Goal: Information Seeking & Learning: Learn about a topic

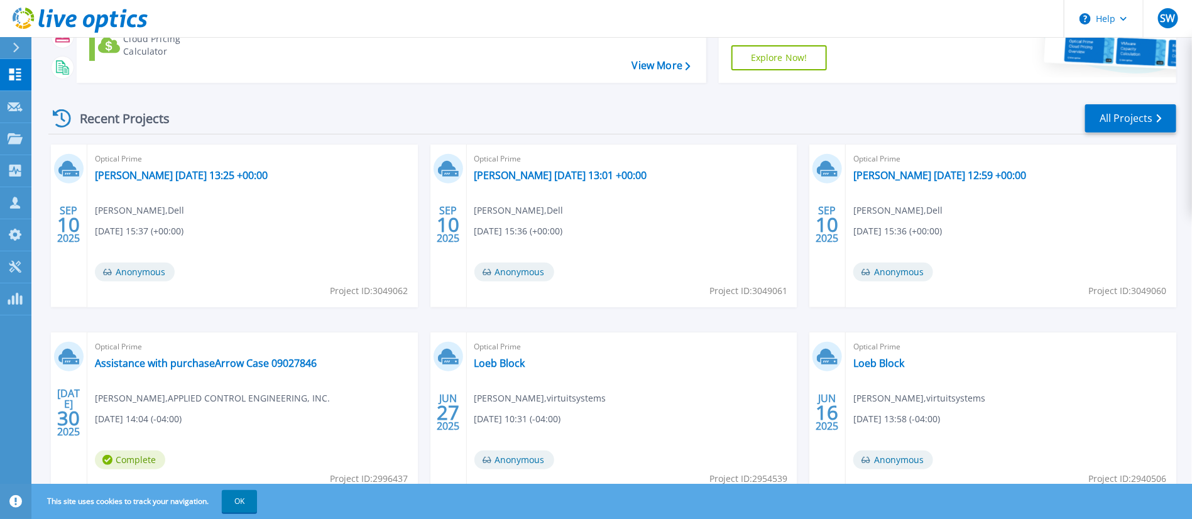
scroll to position [188, 0]
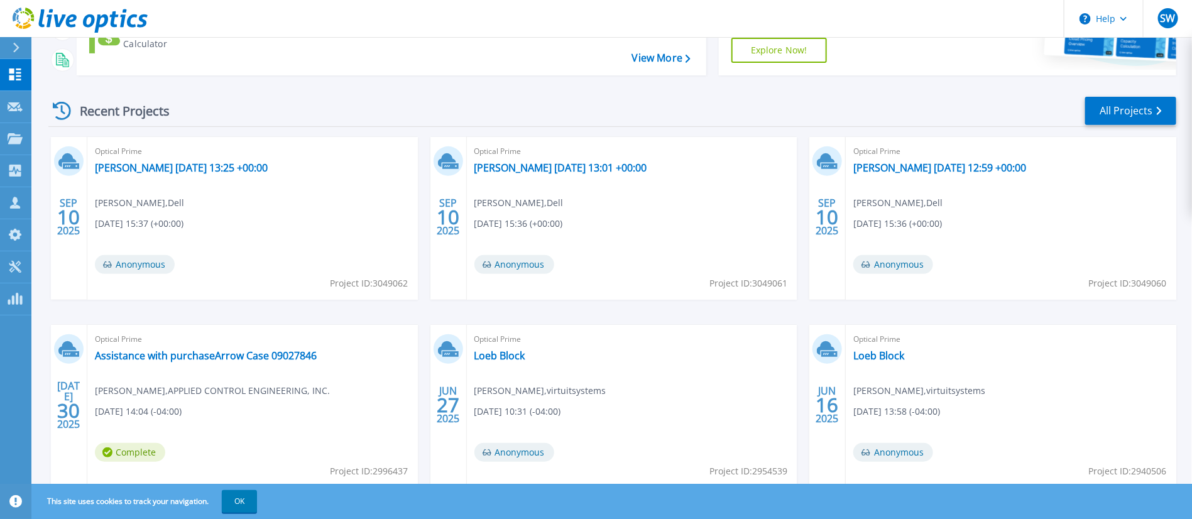
drag, startPoint x: 245, startPoint y: 5, endPoint x: 251, endPoint y: 12, distance: 9.3
click at [251, 12] on header "Help SW Partner Team Member Scott Wells scott.wells@arrow.com Arrow My Profile …" at bounding box center [596, 19] width 1192 height 38
click at [237, 496] on button "OK" at bounding box center [239, 501] width 35 height 23
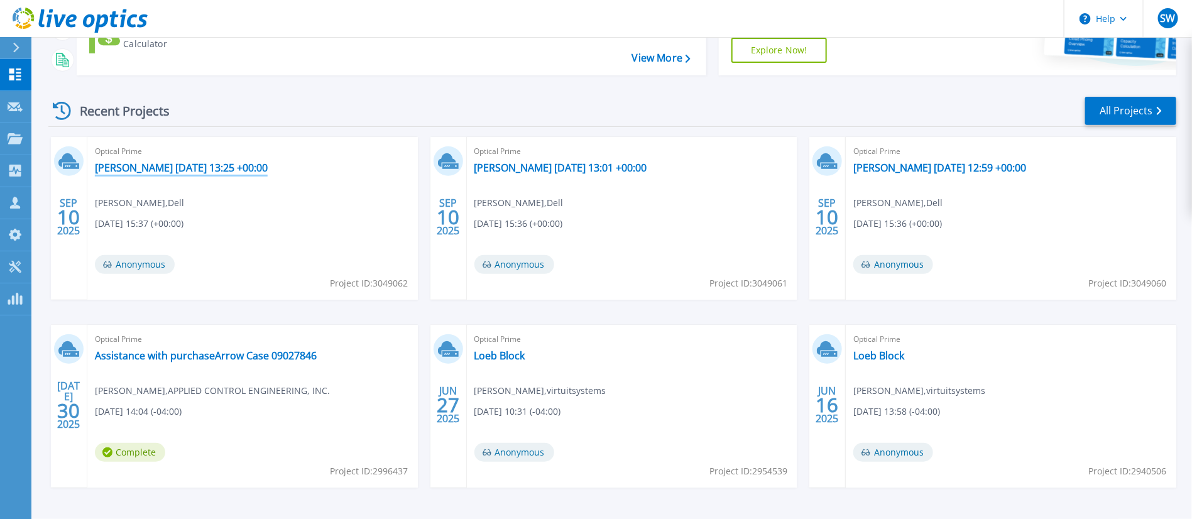
click at [166, 166] on link "milhouse 2025-09-03 13:25 +00:00" at bounding box center [181, 167] width 173 height 13
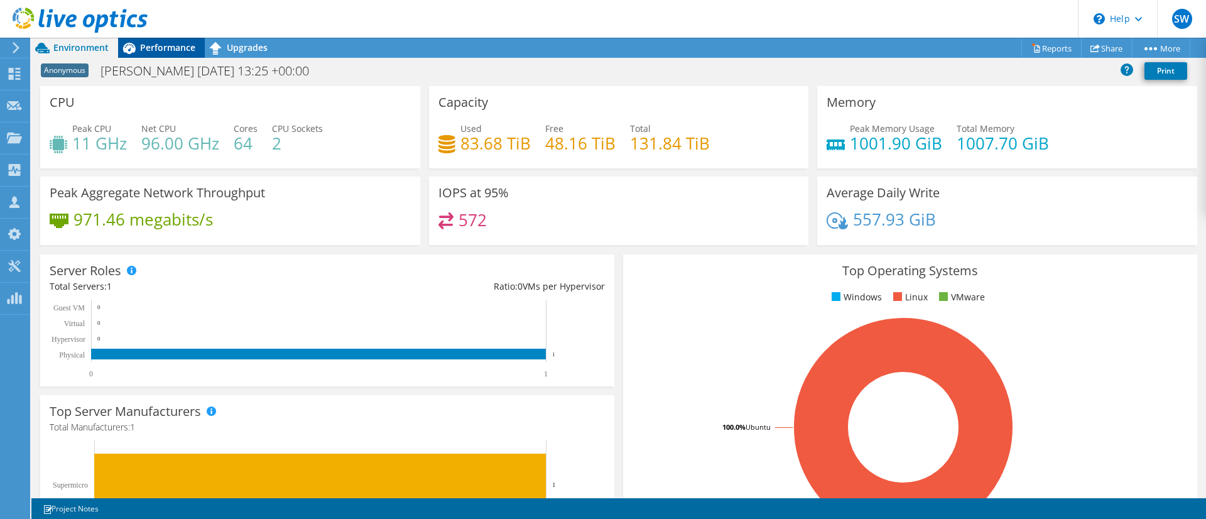
click at [164, 38] on div "Performance" at bounding box center [161, 48] width 87 height 20
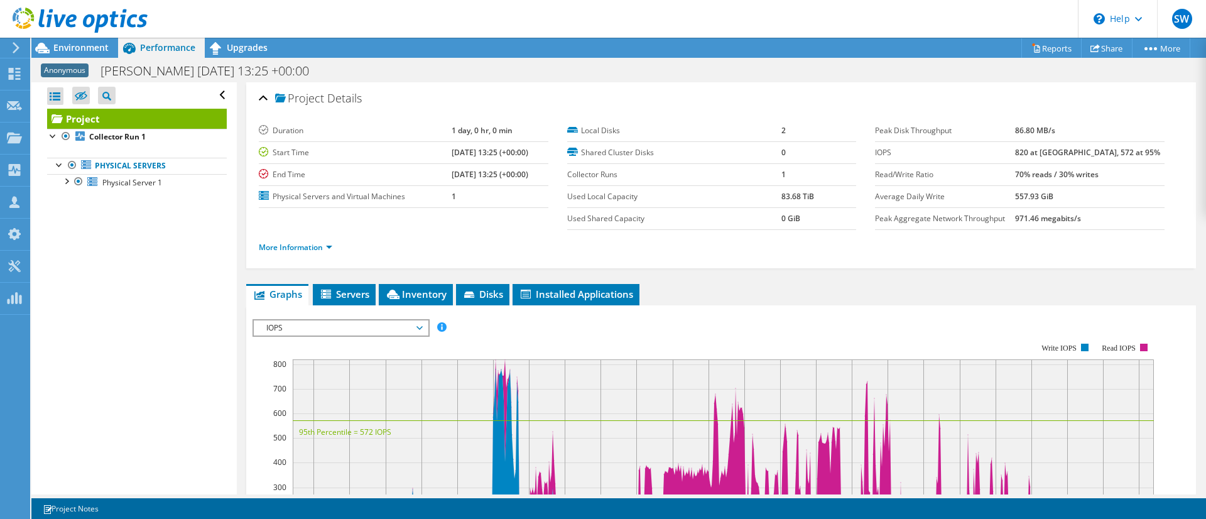
scroll to position [94, 0]
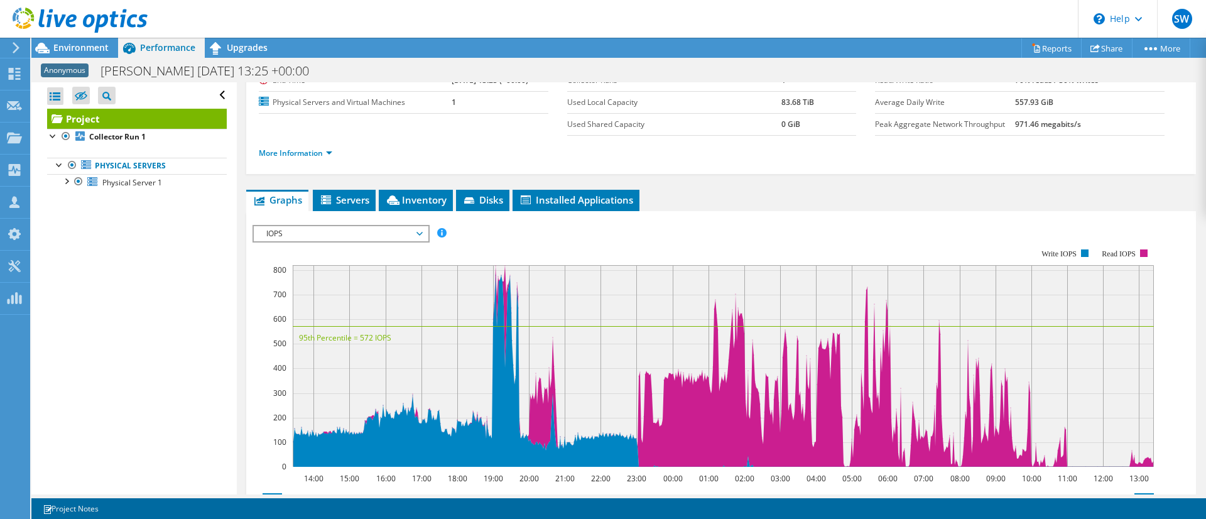
click at [397, 232] on span "IOPS" at bounding box center [340, 233] width 161 height 15
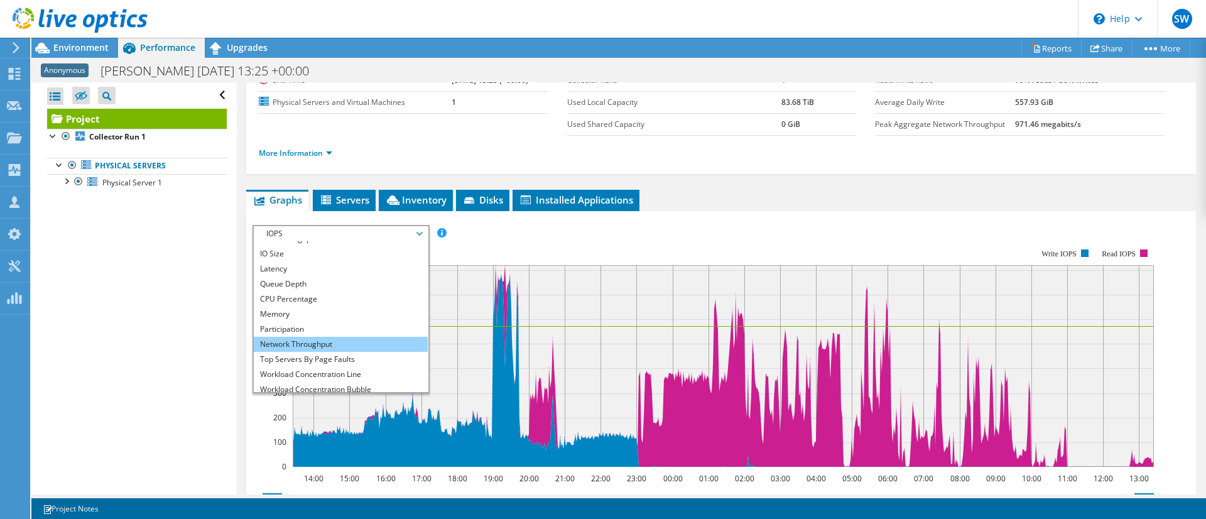
scroll to position [45, 0]
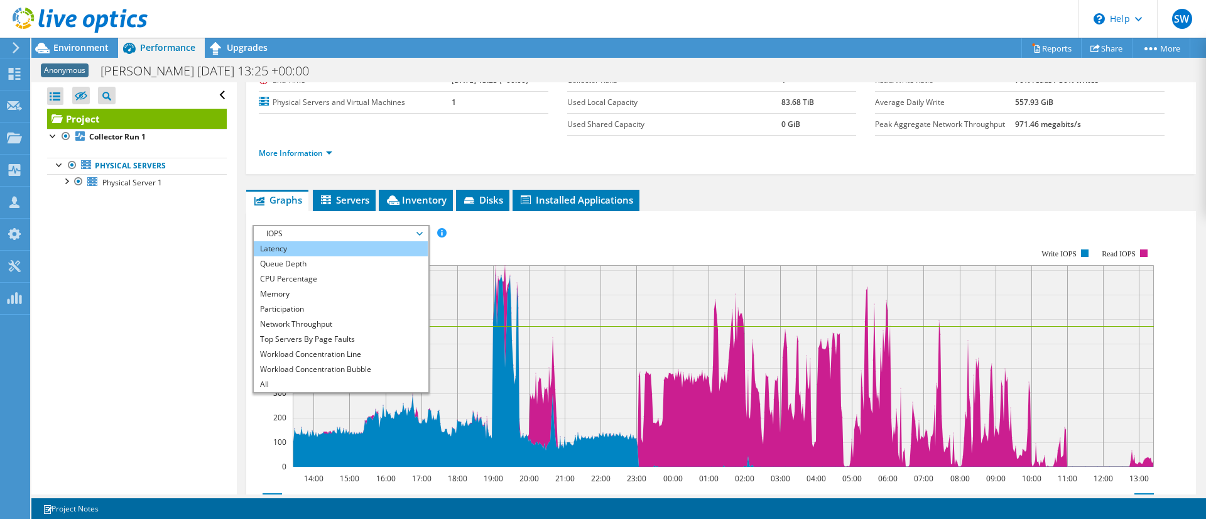
click at [311, 244] on li "Latency" at bounding box center [341, 248] width 174 height 15
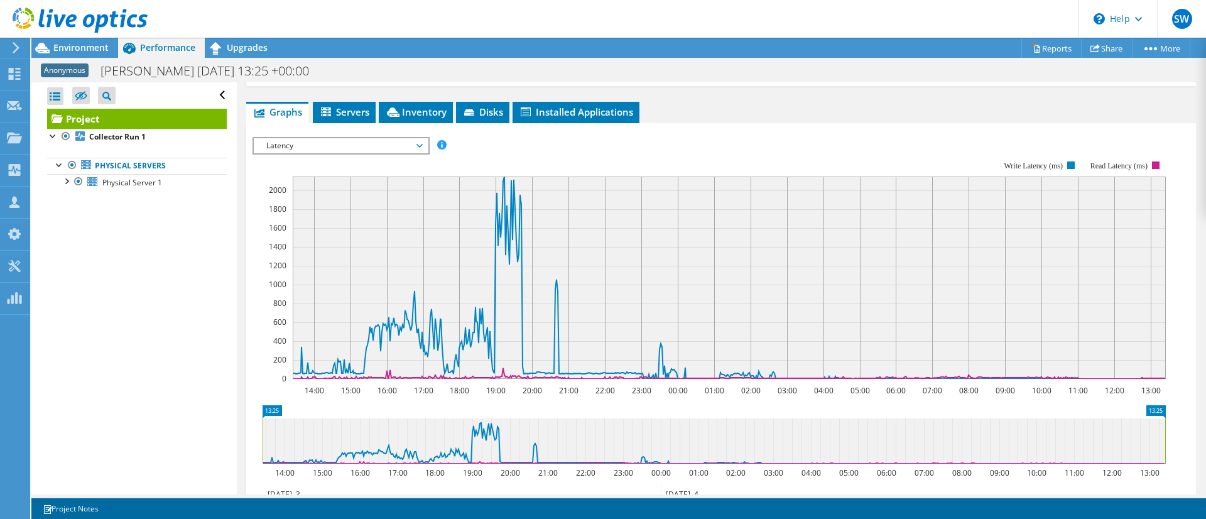
scroll to position [188, 0]
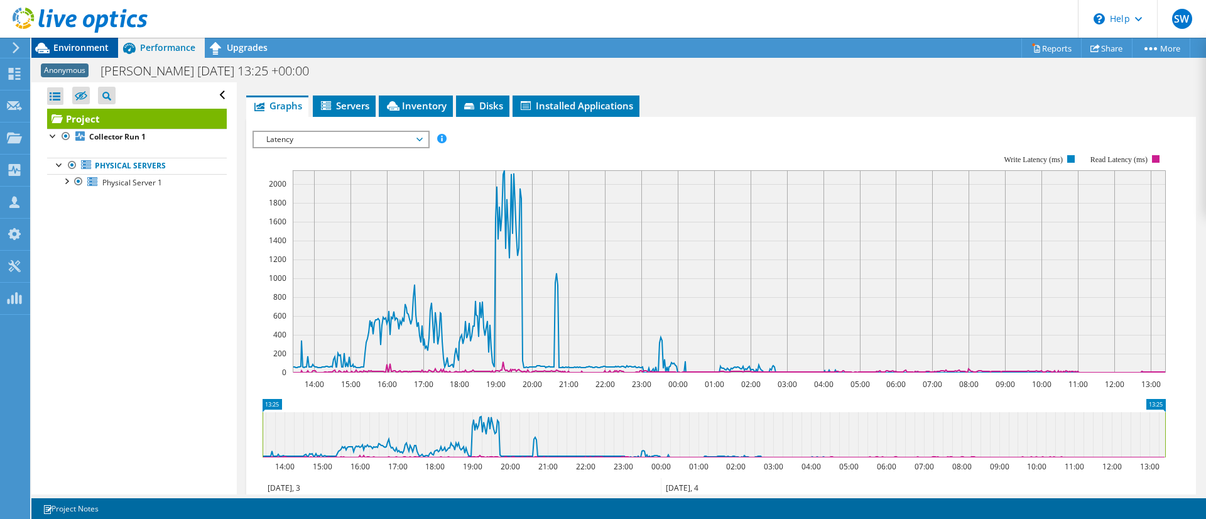
click at [72, 45] on span "Environment" at bounding box center [80, 47] width 55 height 12
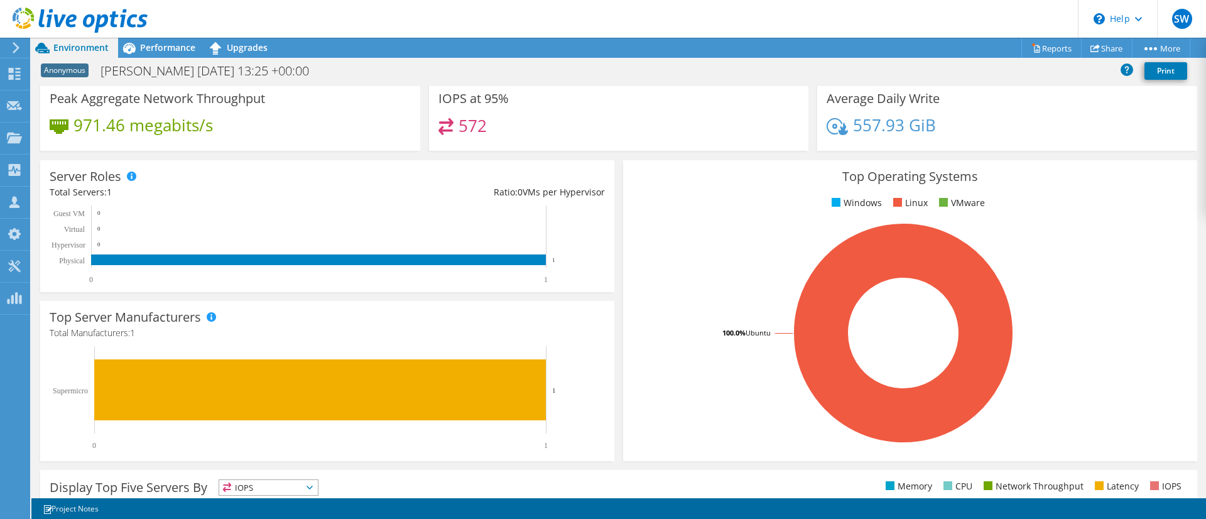
scroll to position [0, 0]
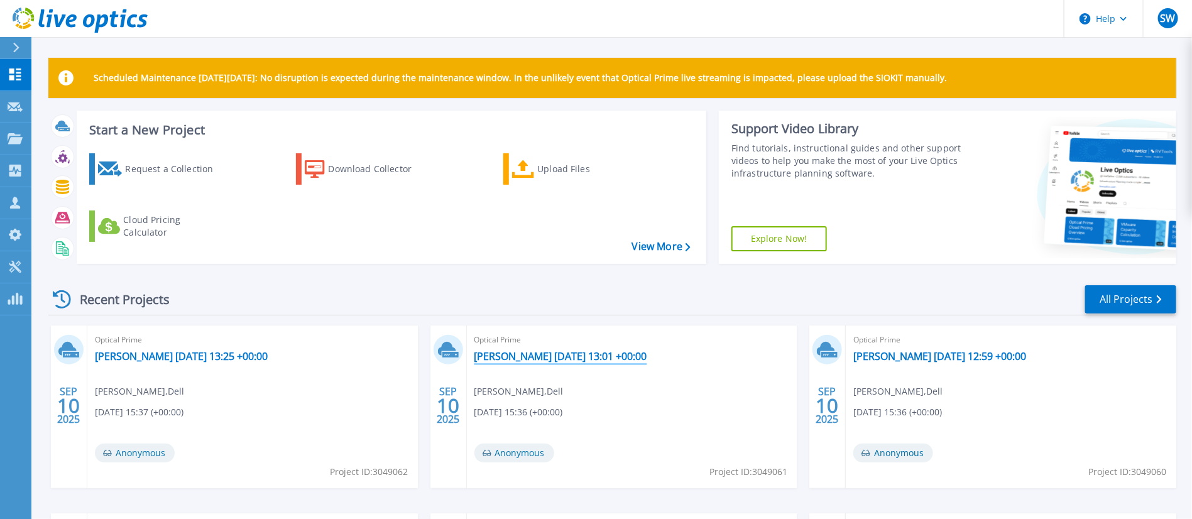
click at [543, 359] on link "lisa 2025-09-03 13:01 +00:00" at bounding box center [560, 356] width 173 height 13
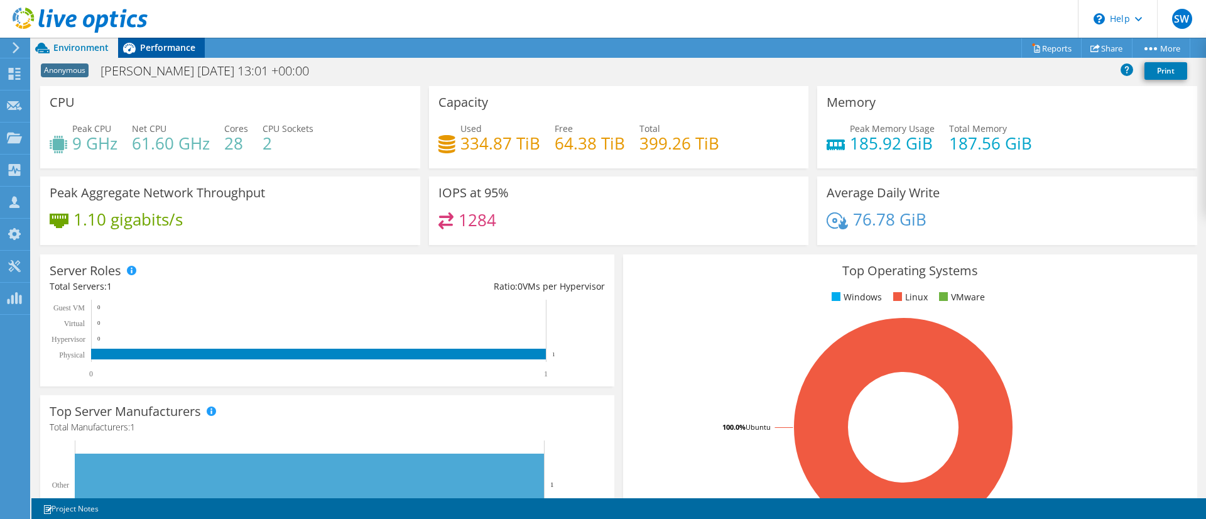
click at [169, 50] on span "Performance" at bounding box center [167, 47] width 55 height 12
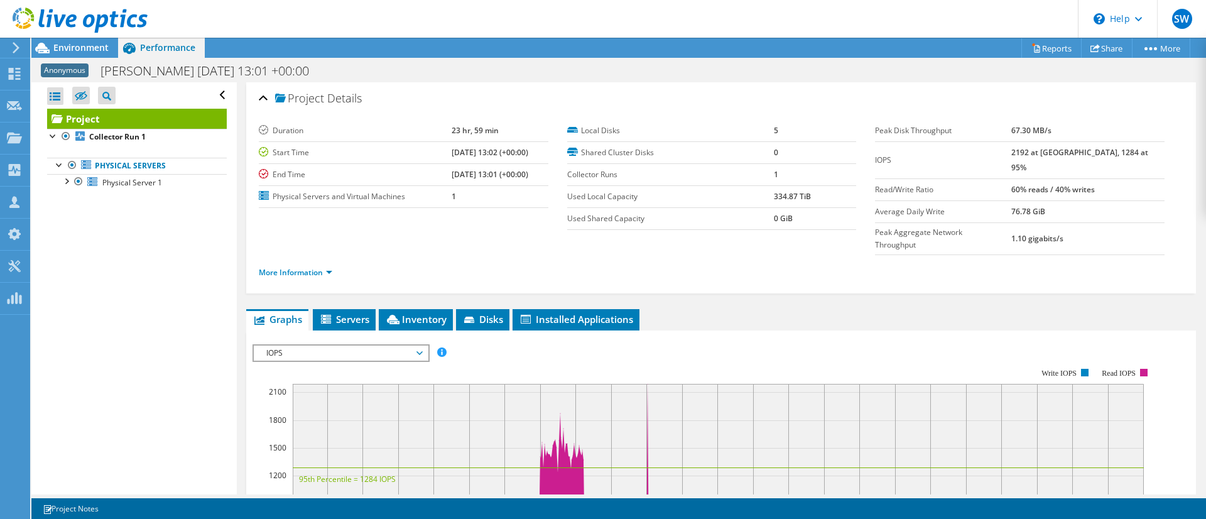
scroll to position [94, 0]
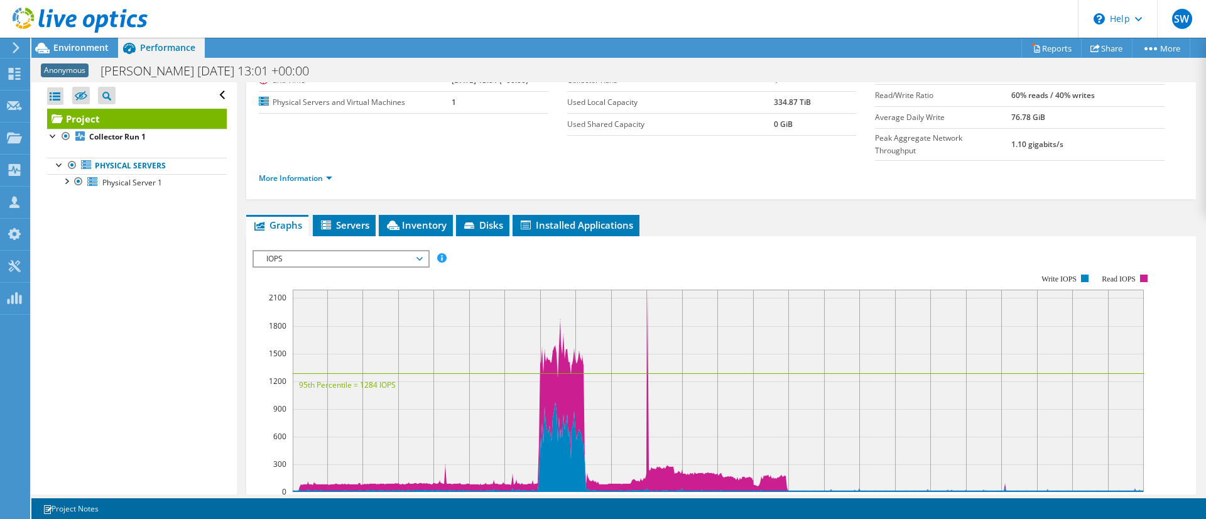
click at [417, 251] on span "IOPS" at bounding box center [340, 258] width 161 height 15
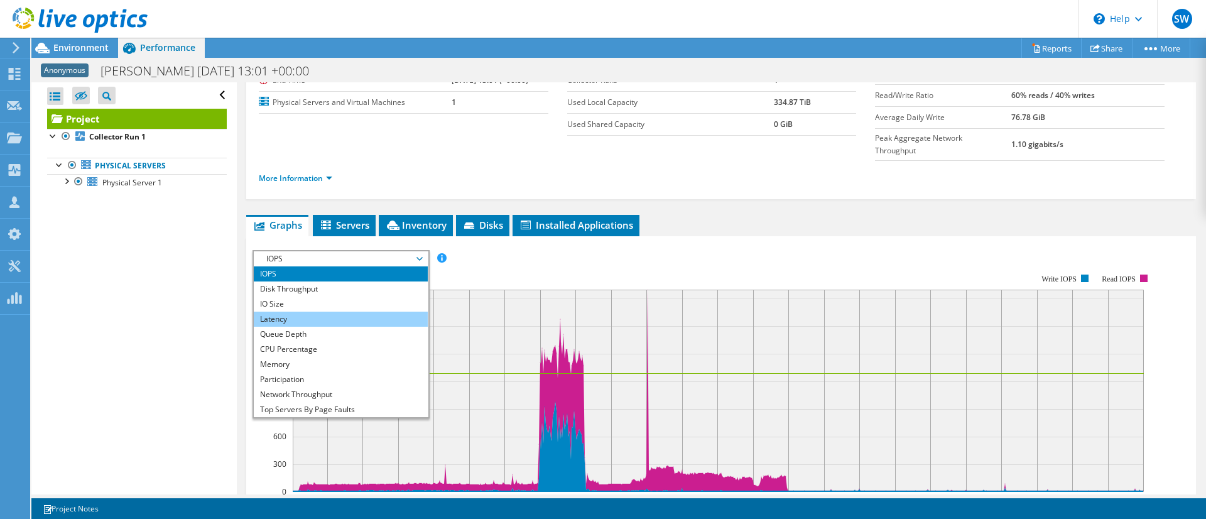
click at [332, 312] on li "Latency" at bounding box center [341, 319] width 174 height 15
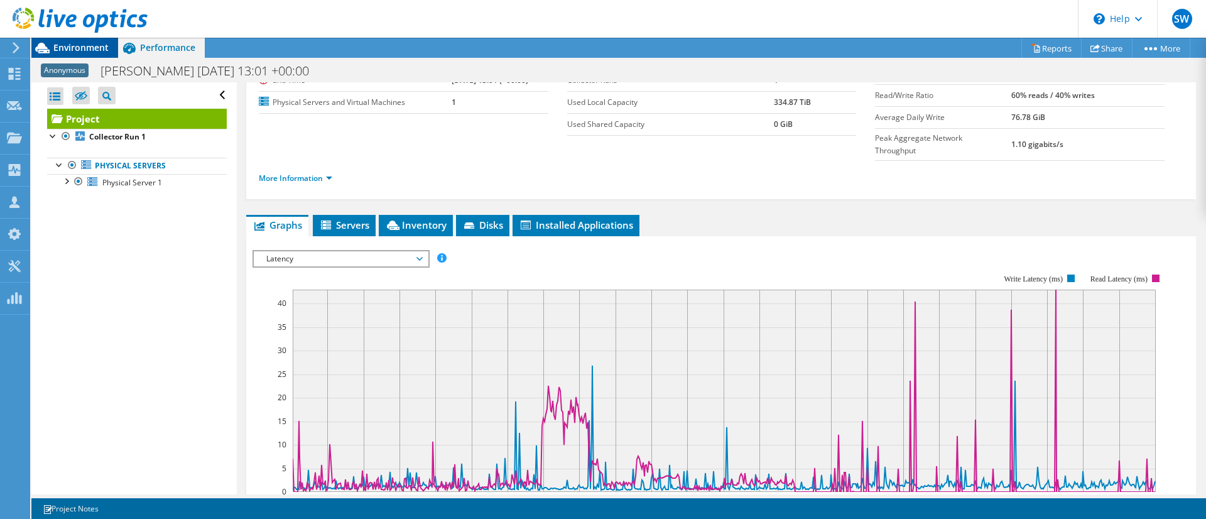
click at [92, 51] on span "Environment" at bounding box center [80, 47] width 55 height 12
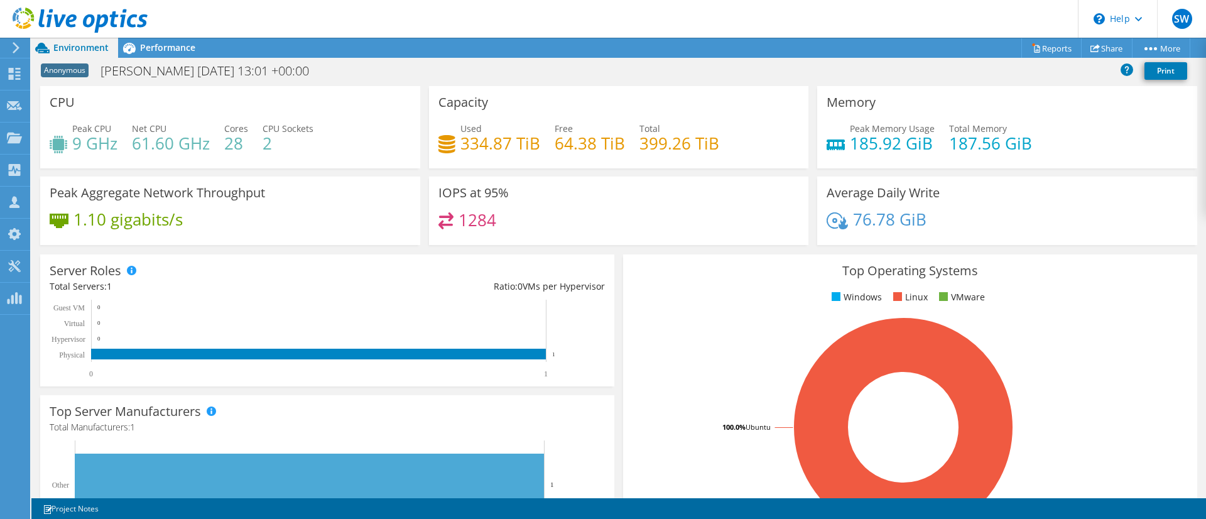
click at [21, 48] on icon at bounding box center [15, 47] width 9 height 11
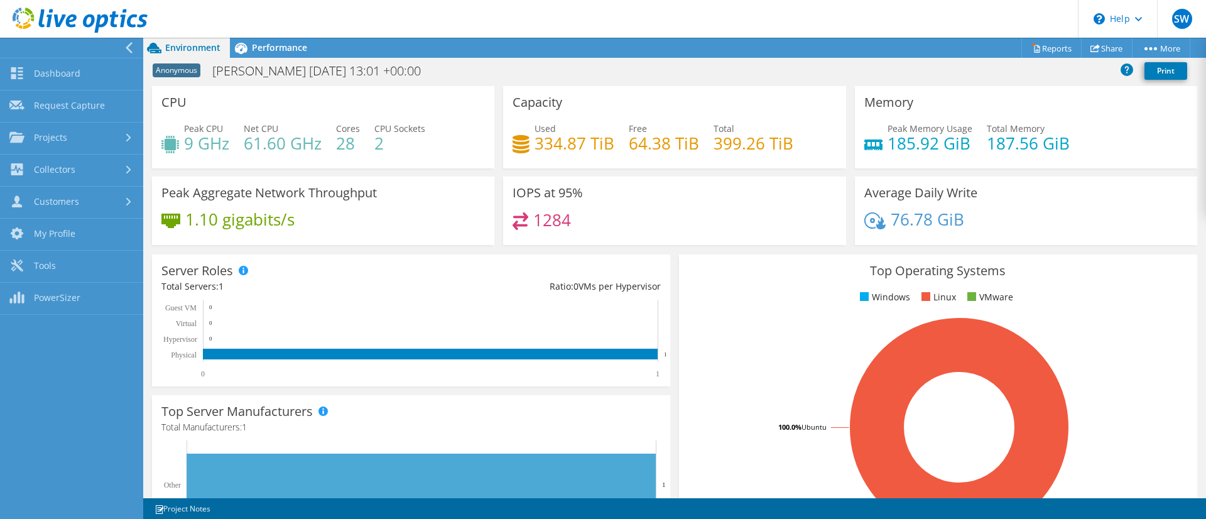
click at [408, 9] on header "SW Partner Team Member Scott Wells scott.wells@arrow.com Arrow My Profile Log O…" at bounding box center [603, 19] width 1206 height 38
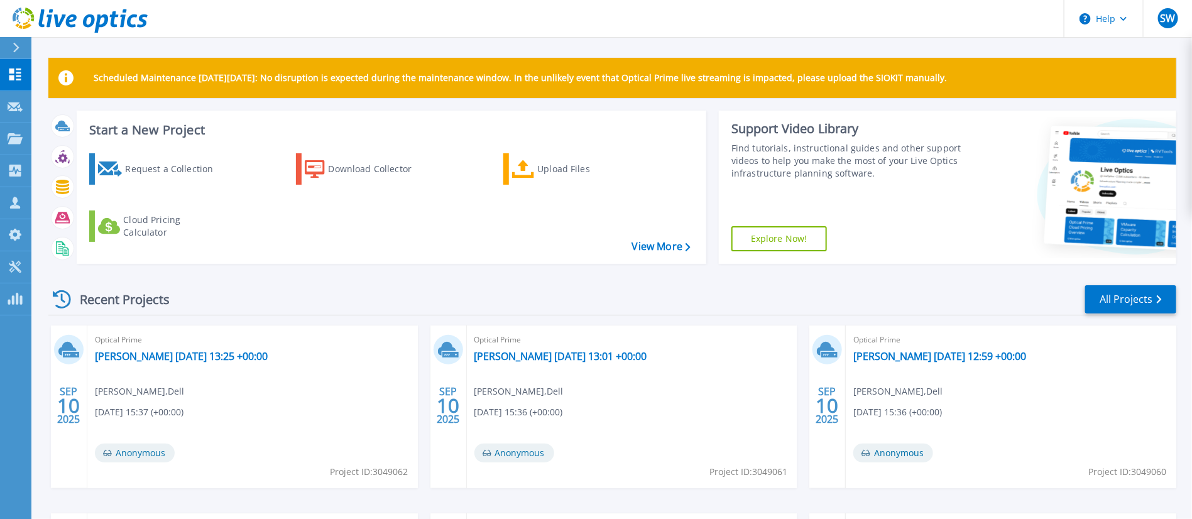
scroll to position [94, 0]
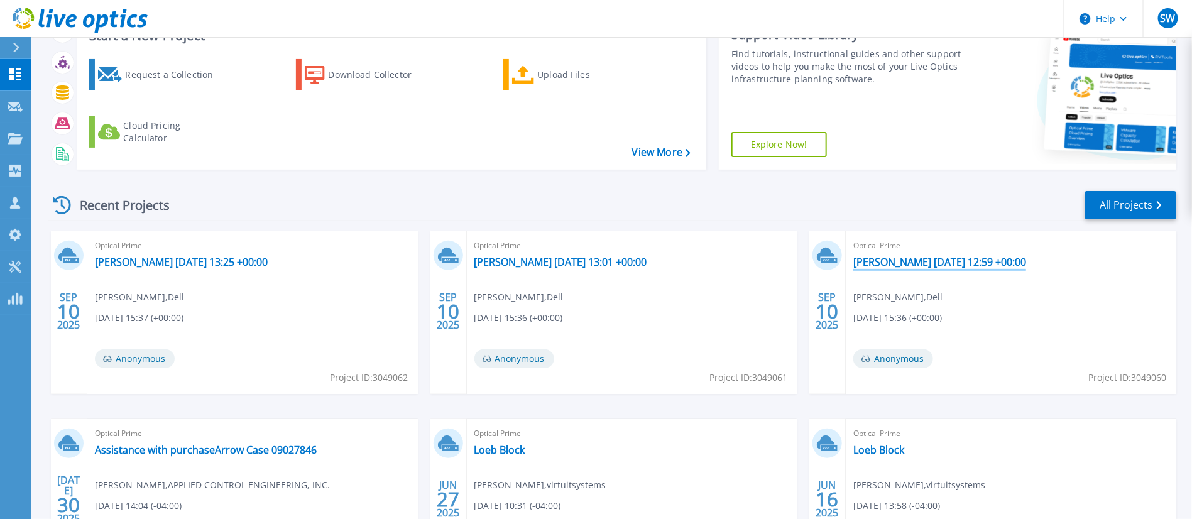
click at [880, 265] on link "[PERSON_NAME] [DATE] 12:59 +00:00" at bounding box center [939, 262] width 173 height 13
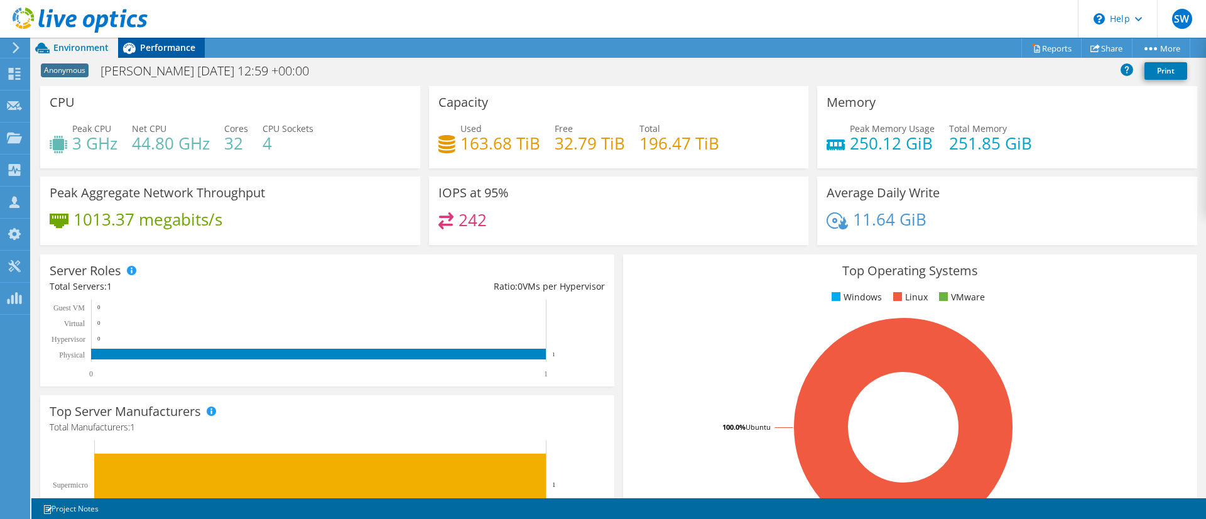
click at [169, 47] on span "Performance" at bounding box center [167, 47] width 55 height 12
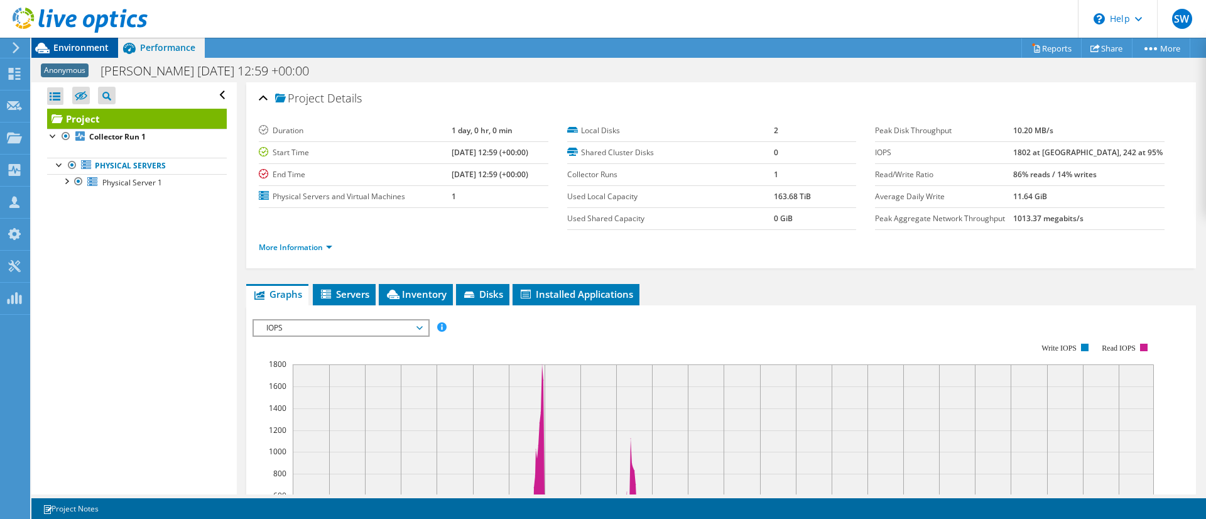
click at [74, 48] on span "Environment" at bounding box center [80, 47] width 55 height 12
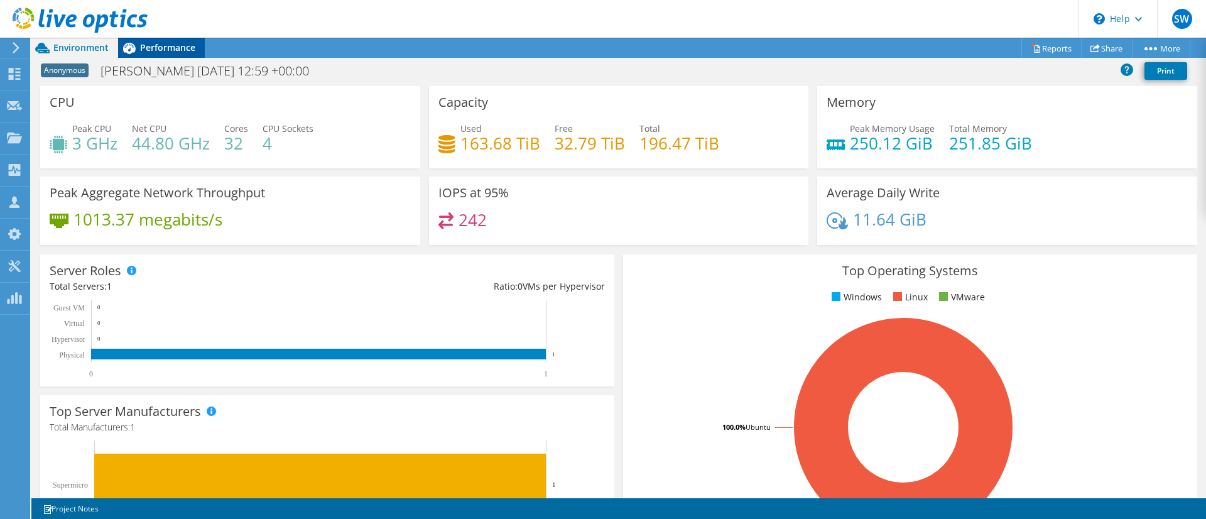
click at [160, 41] on div "Performance" at bounding box center [161, 48] width 87 height 20
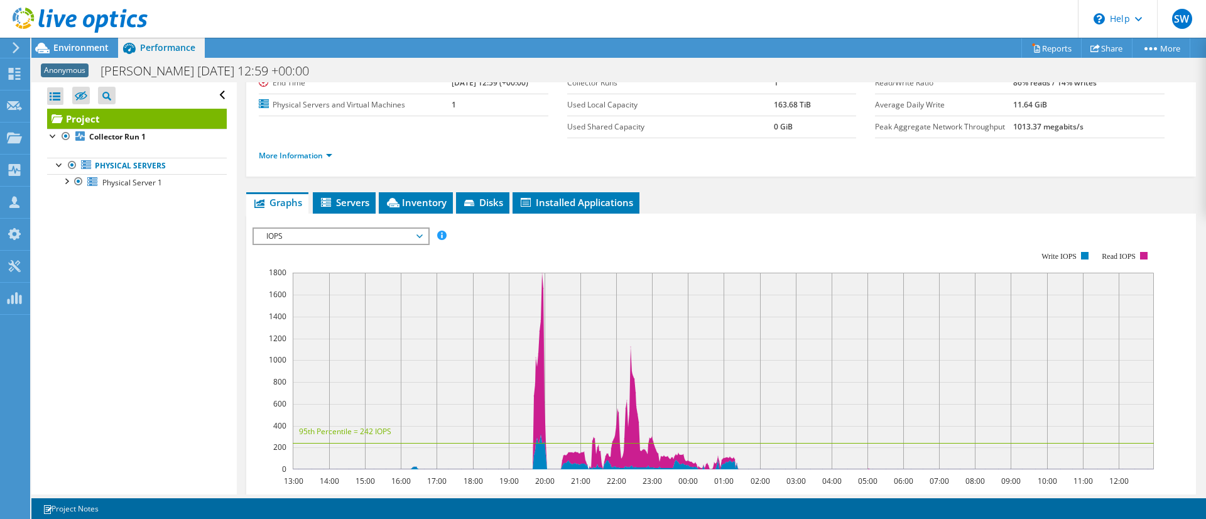
scroll to position [94, 0]
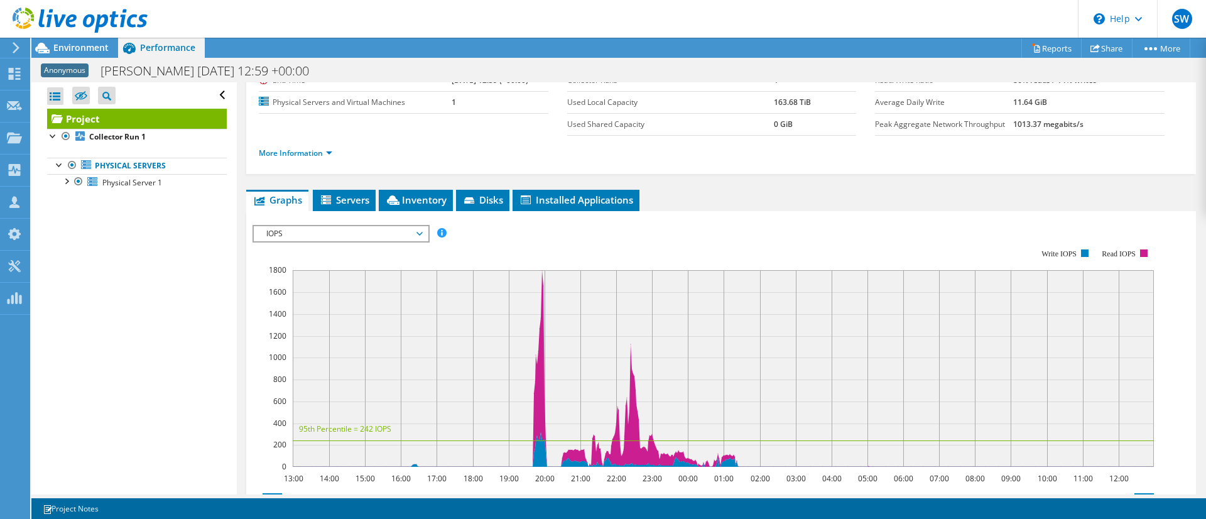
click at [390, 221] on div "IOPS Disk Throughput IO Size Latency Queue Depth CPU Percentage Memory Page Fau…" at bounding box center [721, 436] width 937 height 435
click at [405, 234] on span "IOPS" at bounding box center [340, 233] width 161 height 15
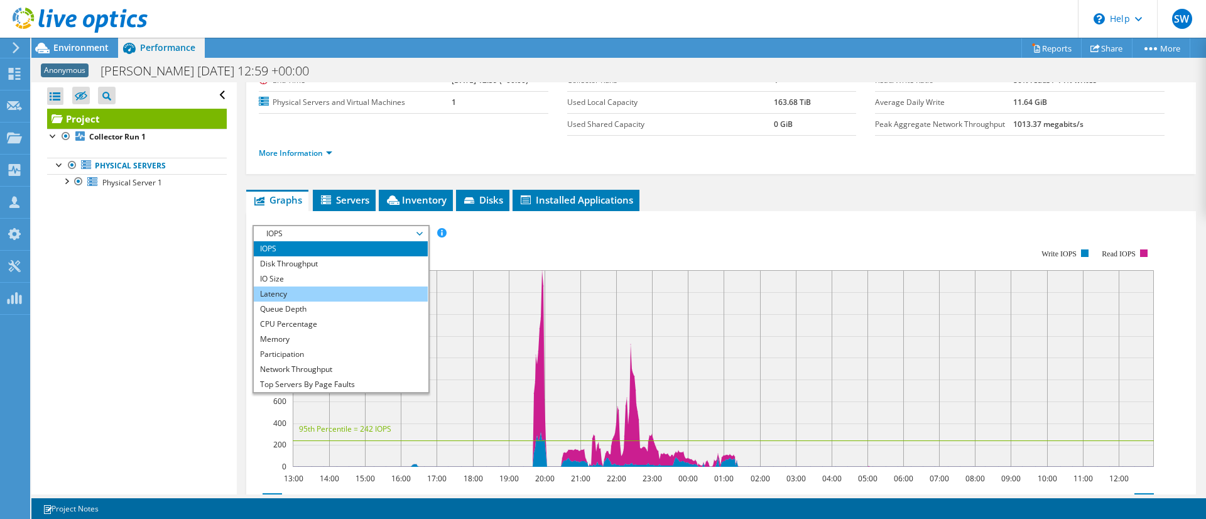
click at [305, 290] on li "Latency" at bounding box center [341, 293] width 174 height 15
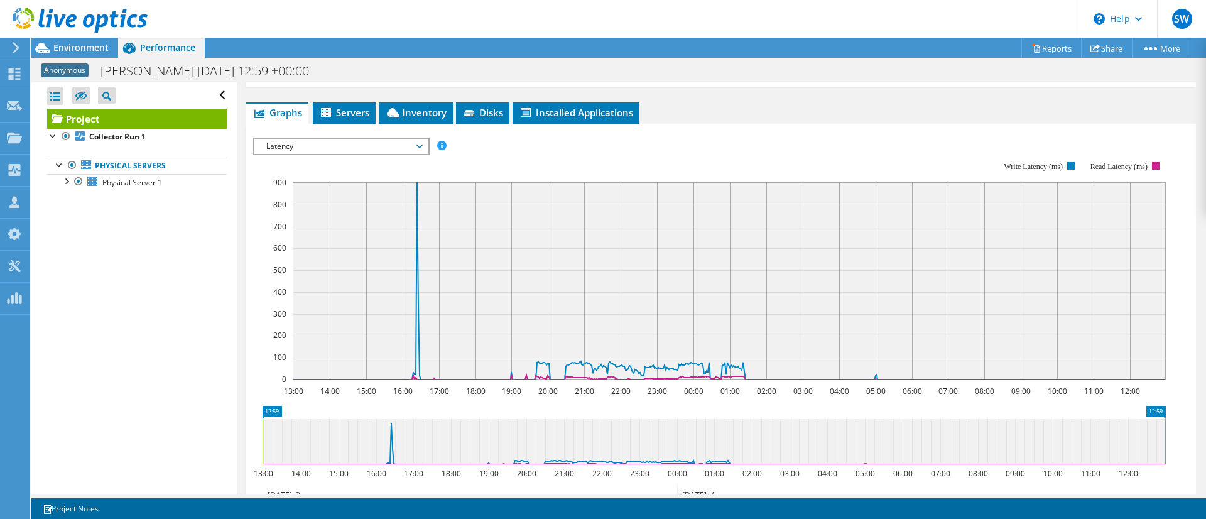
scroll to position [188, 0]
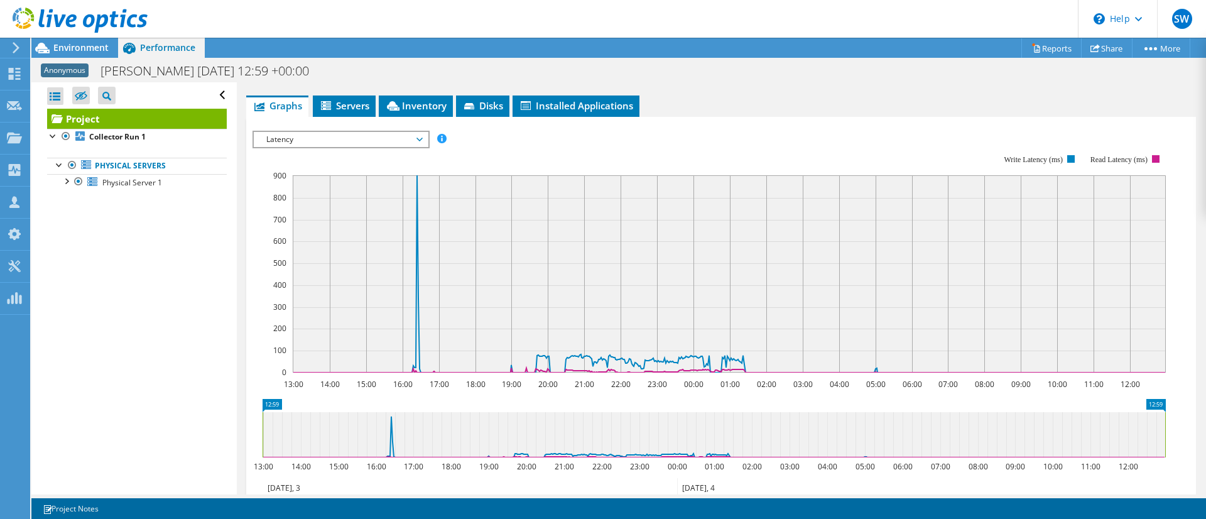
click at [804, 121] on div "IOPS Disk Throughput IO Size Latency Queue Depth CPU Percentage Memory Page Fau…" at bounding box center [721, 338] width 937 height 443
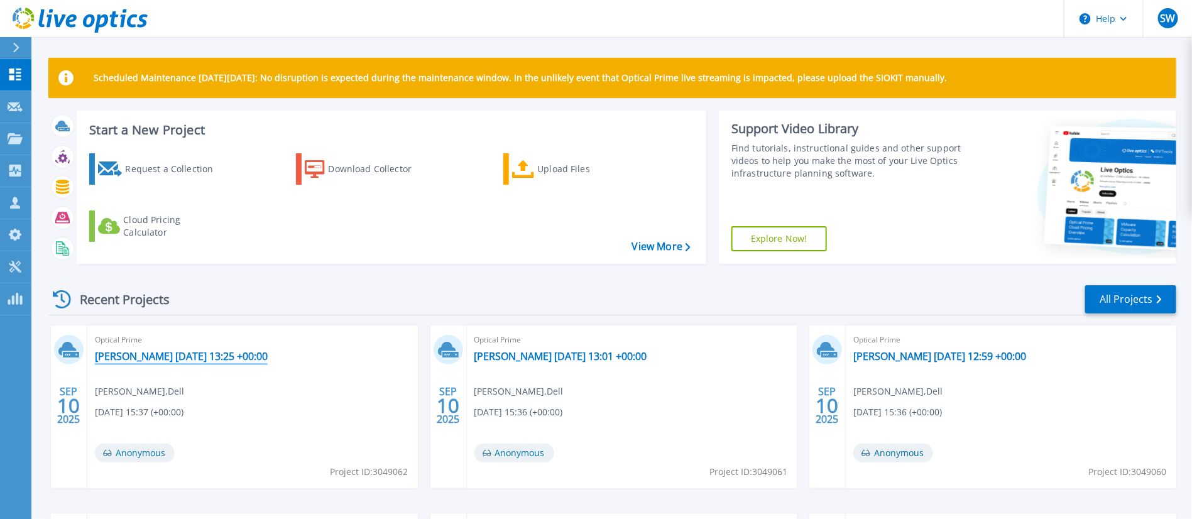
click at [215, 354] on link "milhouse 2025-09-03 13:25 +00:00" at bounding box center [181, 356] width 173 height 13
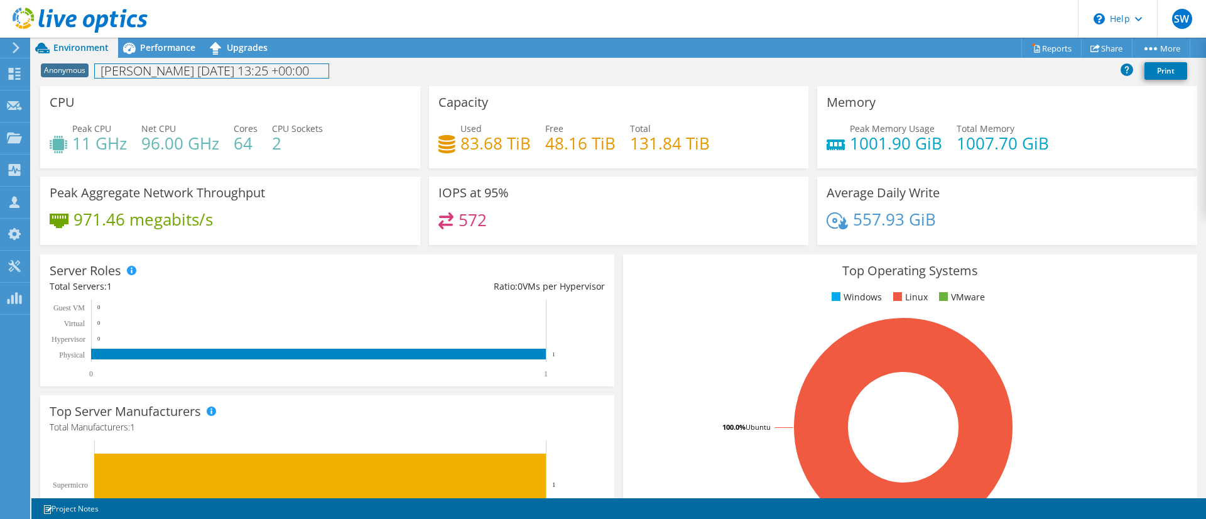
click at [162, 58] on div "Anonymous [PERSON_NAME] [DATE] 13:25 +00:00 Print" at bounding box center [618, 72] width 1175 height 28
click at [168, 55] on div "Performance" at bounding box center [161, 48] width 87 height 20
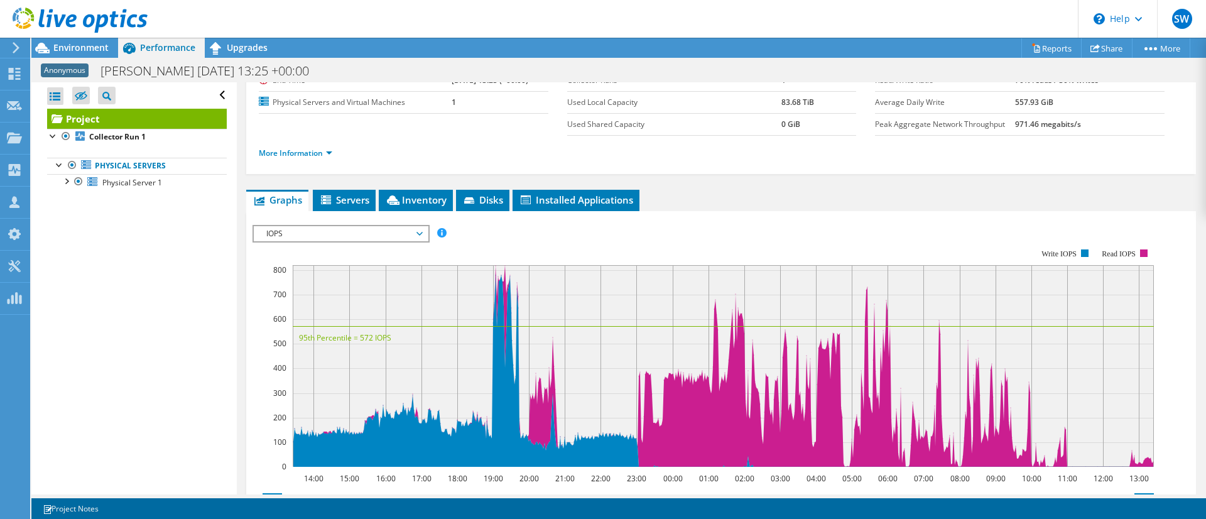
scroll to position [188, 0]
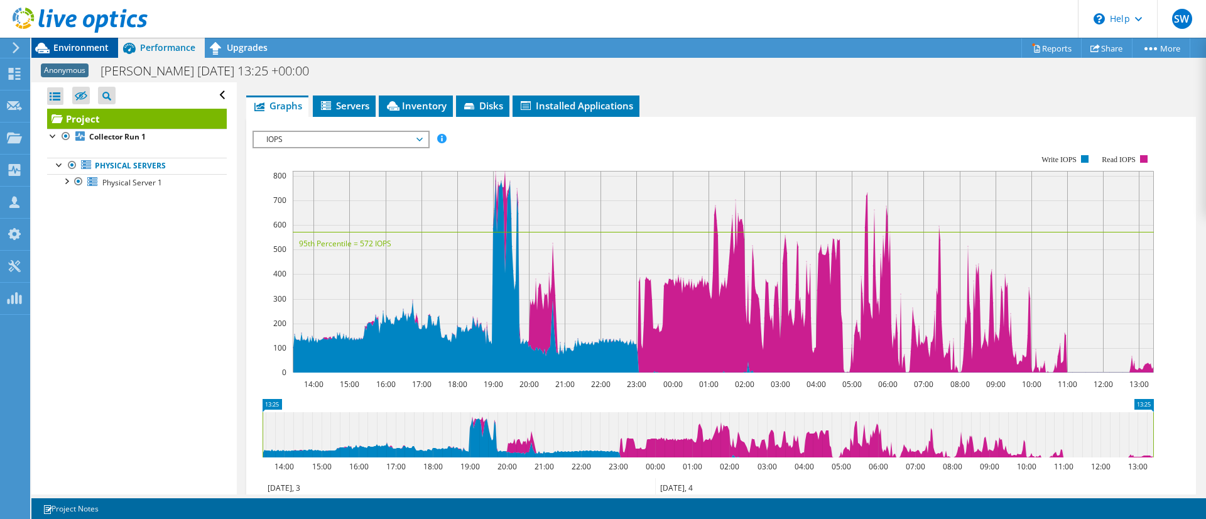
click at [86, 46] on span "Environment" at bounding box center [80, 47] width 55 height 12
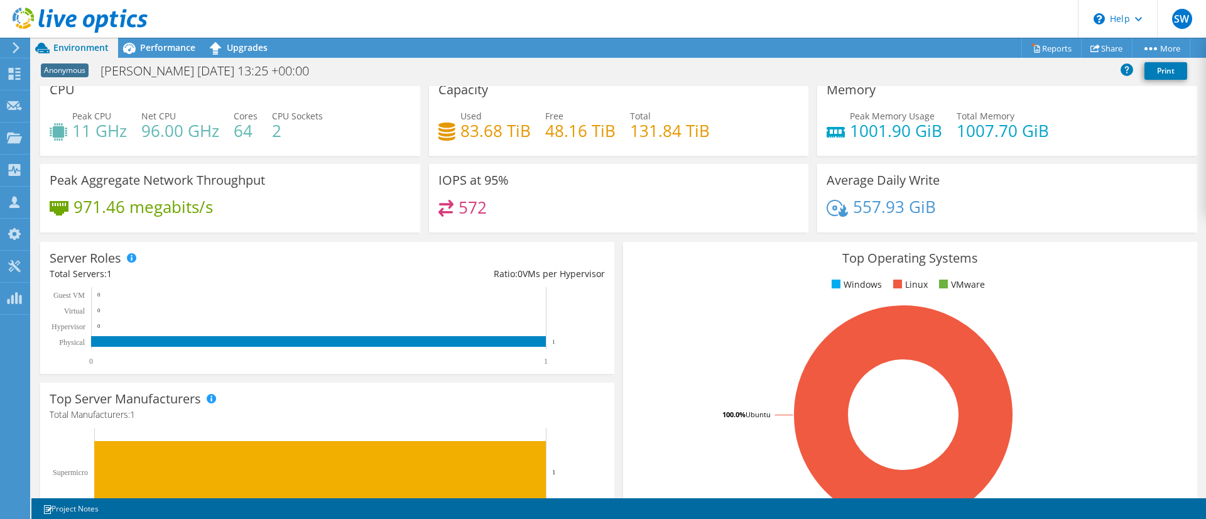
scroll to position [0, 0]
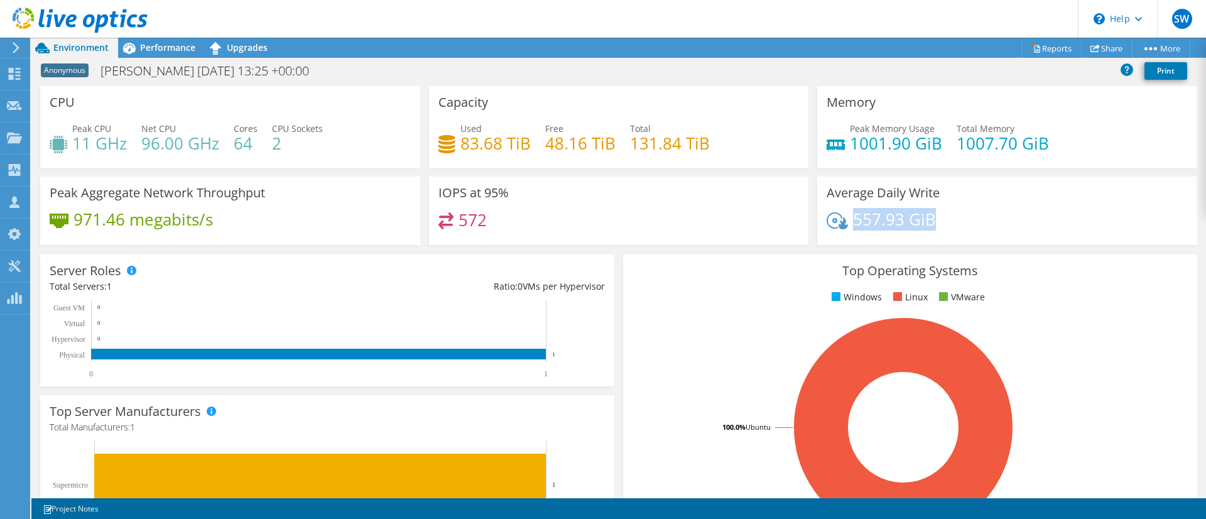
drag, startPoint x: 929, startPoint y: 219, endPoint x: 846, endPoint y: 217, distance: 83.0
click at [846, 217] on div "557.93 GiB" at bounding box center [1007, 225] width 361 height 26
drag, startPoint x: 456, startPoint y: 143, endPoint x: 524, endPoint y: 142, distance: 67.9
click at [524, 142] on h4 "83.68 TiB" at bounding box center [496, 143] width 70 height 14
click at [12, 46] on icon at bounding box center [15, 47] width 9 height 11
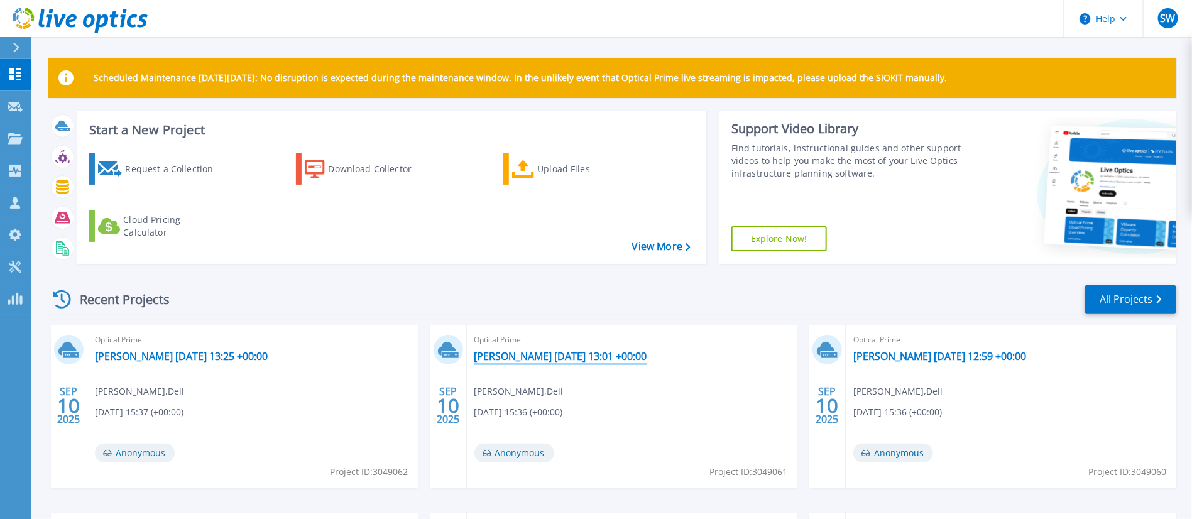
click at [562, 355] on link "[PERSON_NAME] [DATE] 13:01 +00:00" at bounding box center [560, 356] width 173 height 13
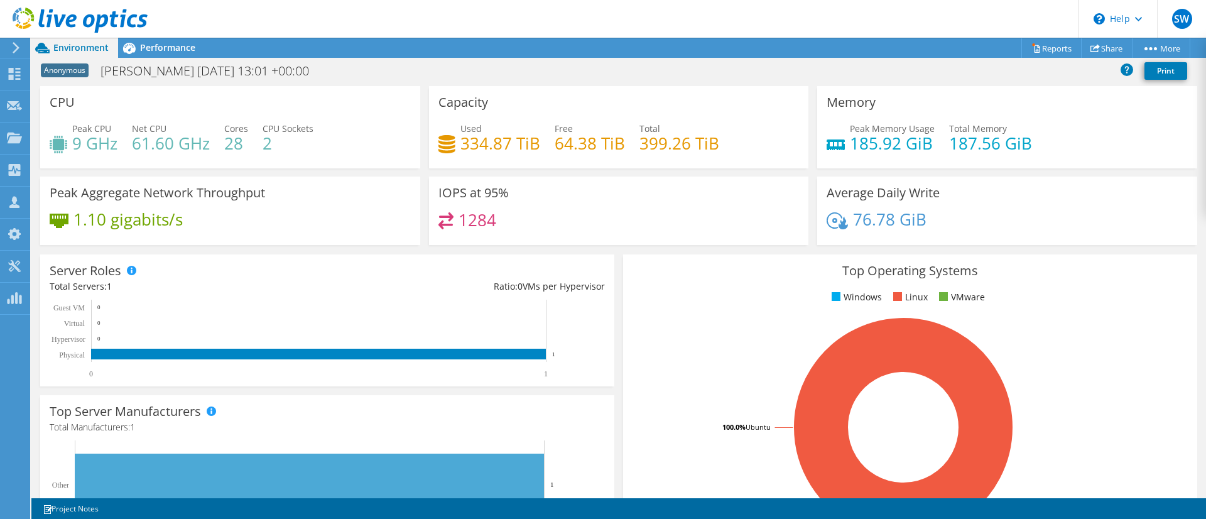
click at [18, 48] on use at bounding box center [16, 47] width 7 height 11
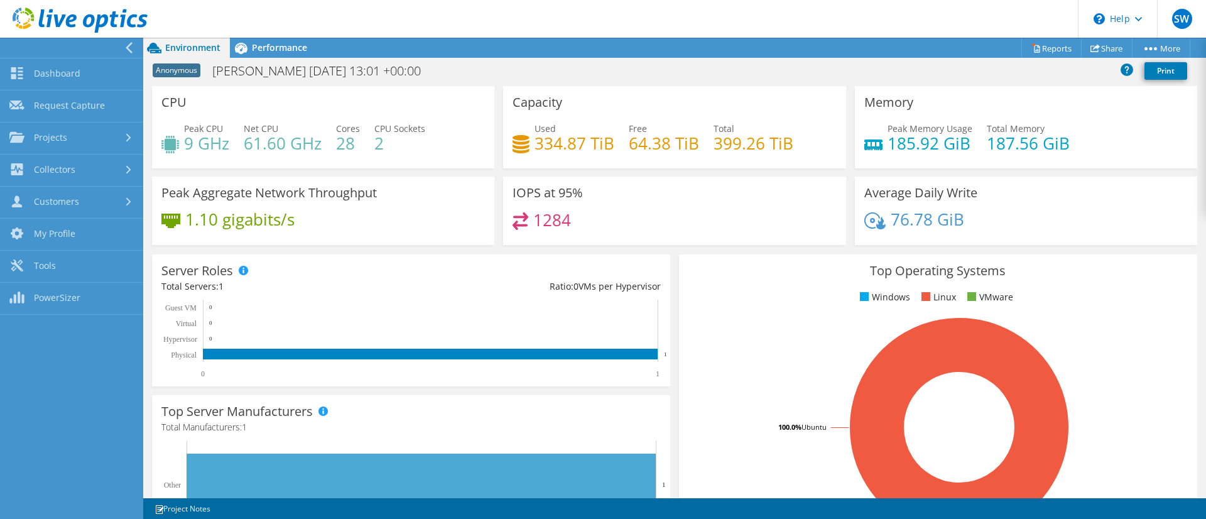
click at [126, 45] on icon at bounding box center [128, 47] width 9 height 11
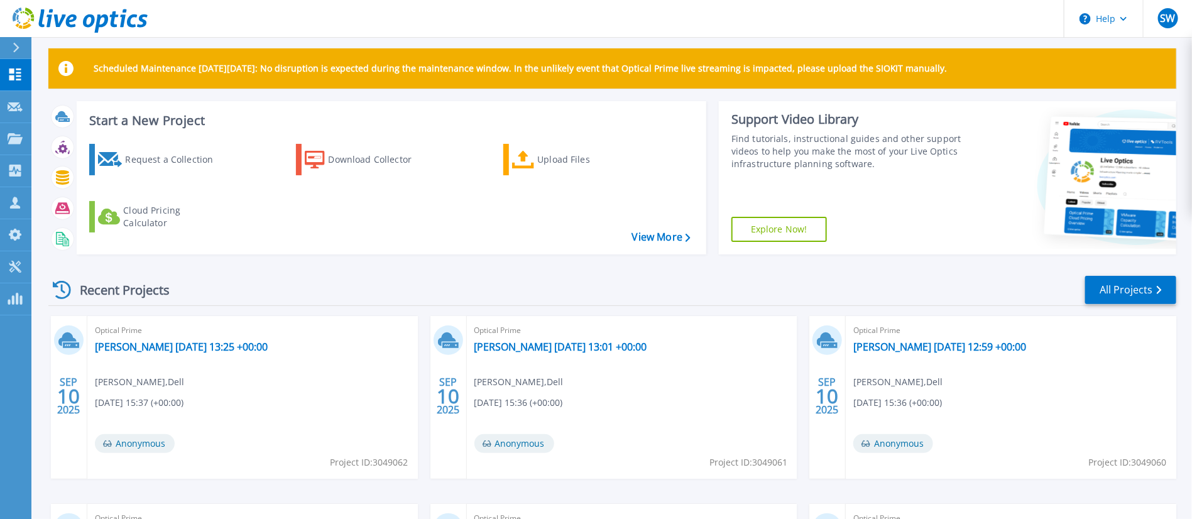
scroll to position [94, 0]
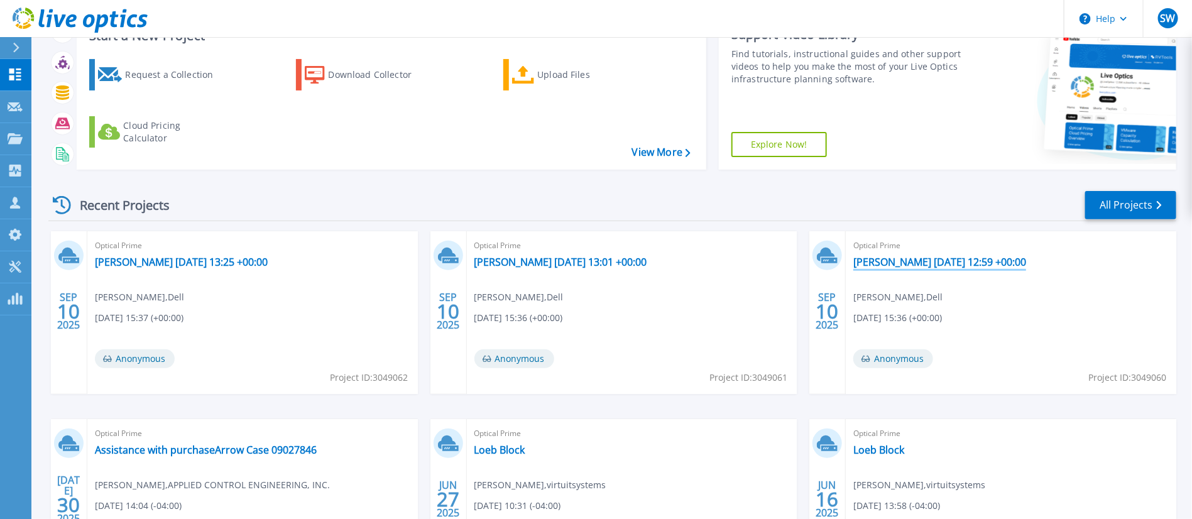
click at [906, 265] on link "[PERSON_NAME] [DATE] 12:59 +00:00" at bounding box center [939, 262] width 173 height 13
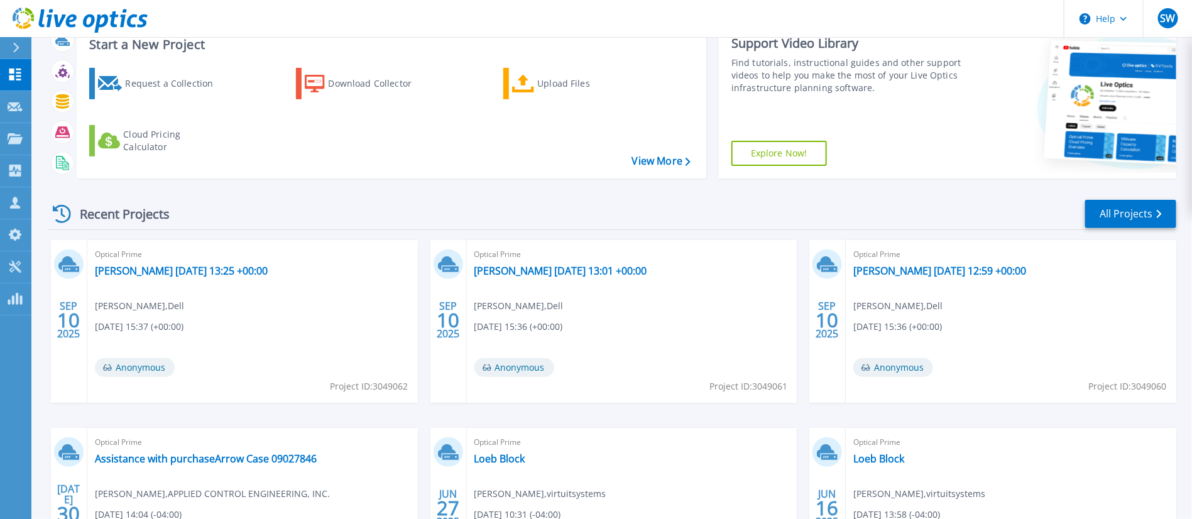
scroll to position [94, 0]
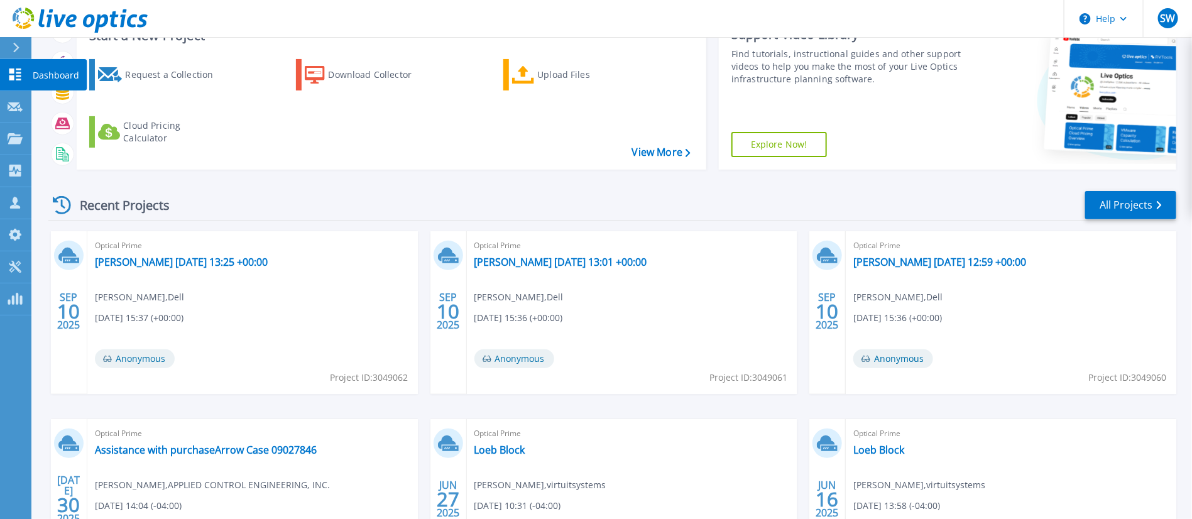
click at [9, 74] on icon at bounding box center [15, 74] width 15 height 12
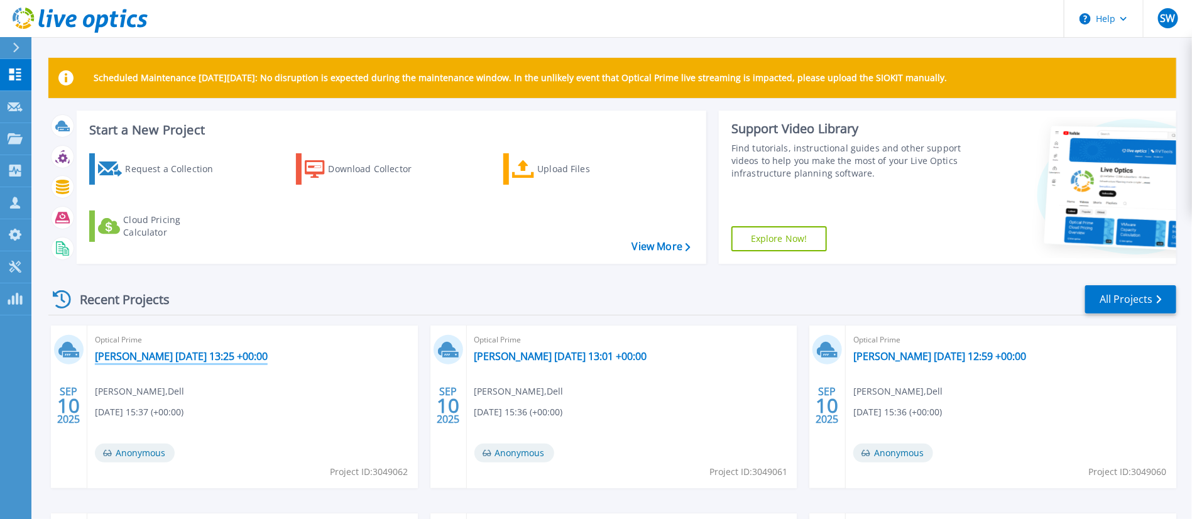
click at [174, 359] on link "[PERSON_NAME] [DATE] 13:25 +00:00" at bounding box center [181, 356] width 173 height 13
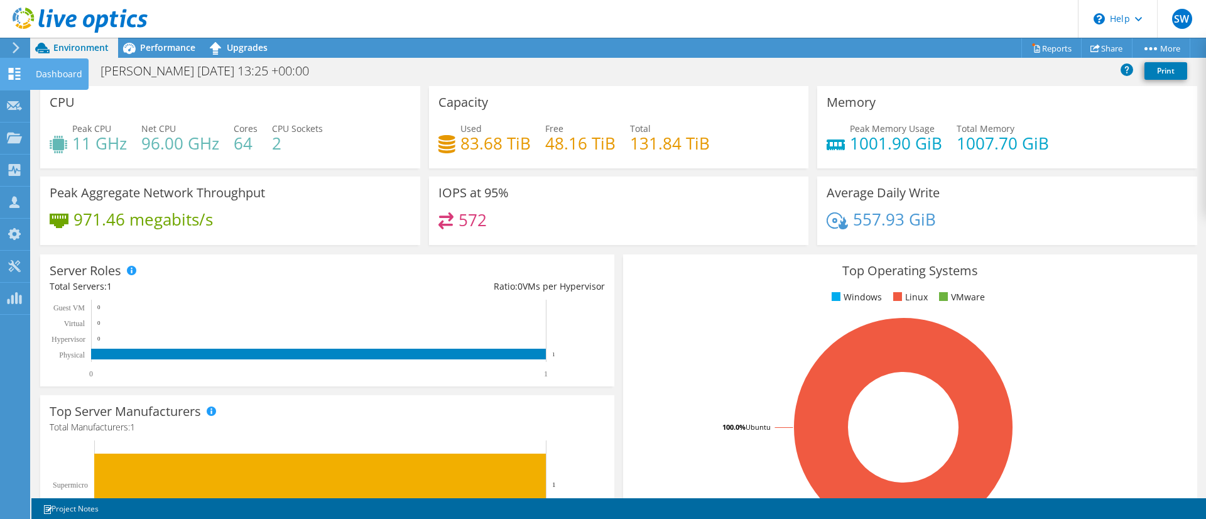
click at [14, 73] on icon at bounding box center [14, 74] width 15 height 12
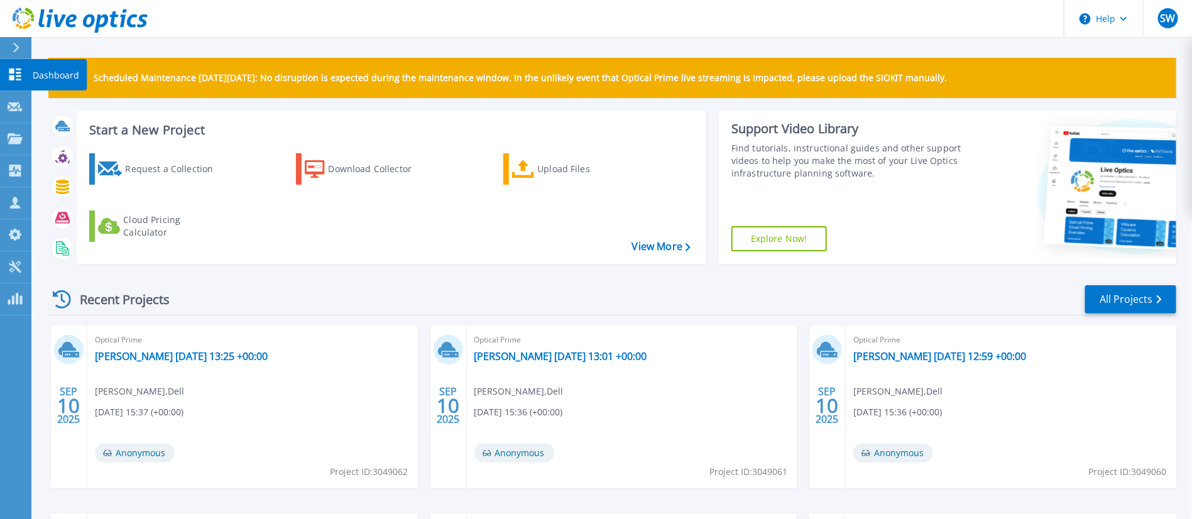
click at [8, 73] on icon at bounding box center [15, 74] width 15 height 12
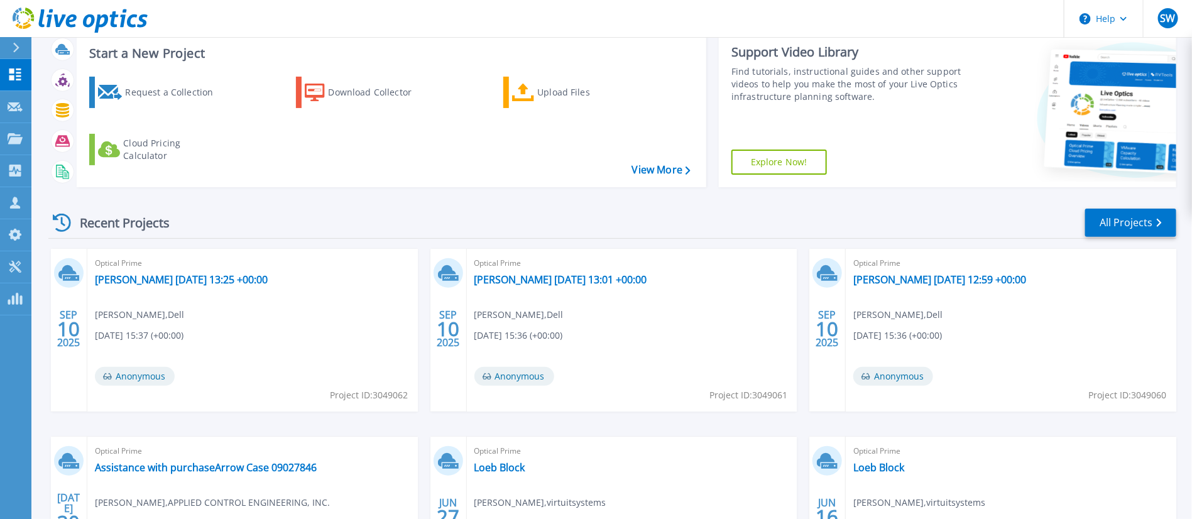
scroll to position [94, 0]
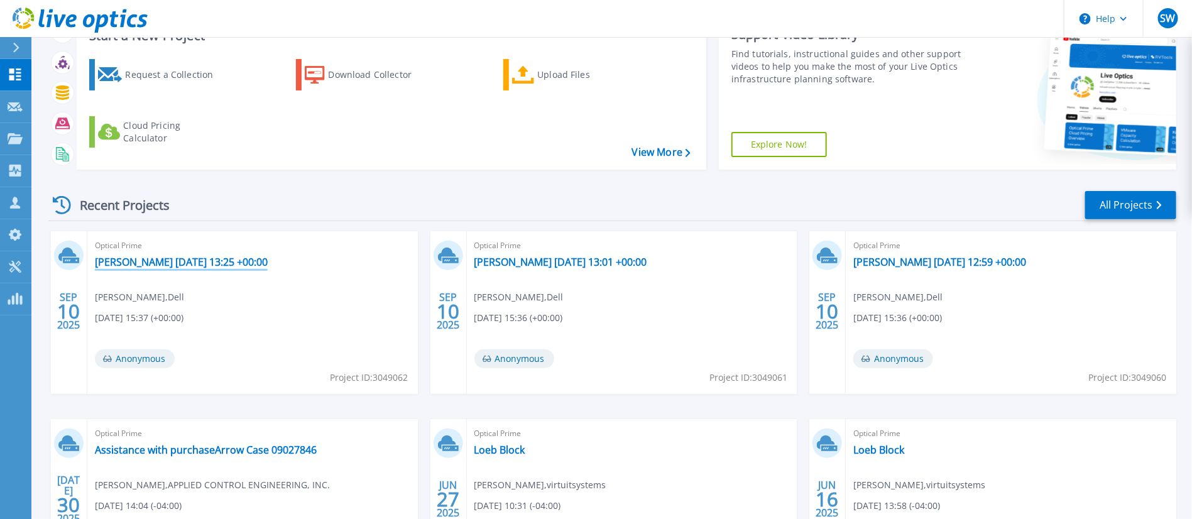
click at [161, 258] on link "[PERSON_NAME] [DATE] 13:25 +00:00" at bounding box center [181, 262] width 173 height 13
